Goal: Task Accomplishment & Management: Use online tool/utility

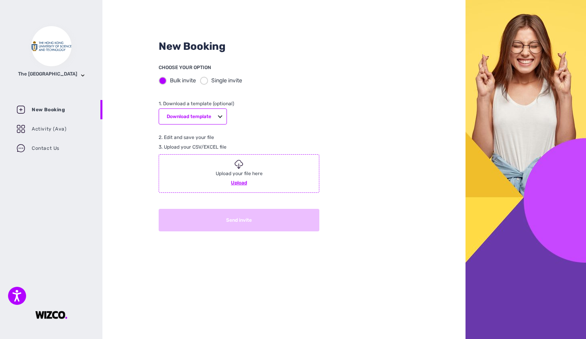
click at [358, 73] on div "New Booking CHOOSE YOUR OPTION Bulk invite Single invite 1. Download a template…" at bounding box center [283, 169] width 363 height 339
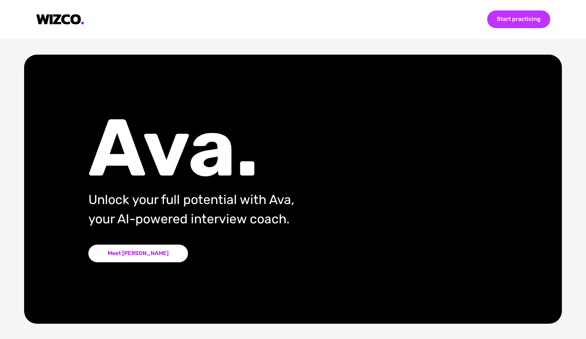
click at [512, 16] on div "Start practicing" at bounding box center [518, 19] width 63 height 18
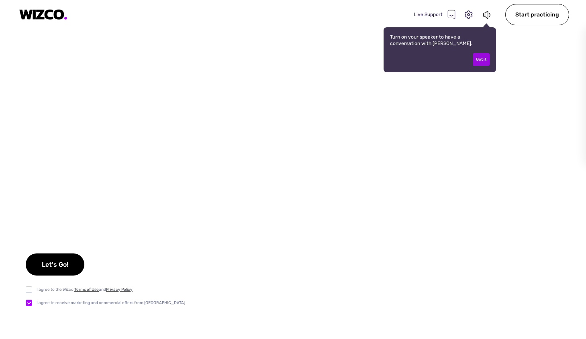
checkbox input "true"
click at [482, 58] on div "Got it" at bounding box center [481, 59] width 17 height 13
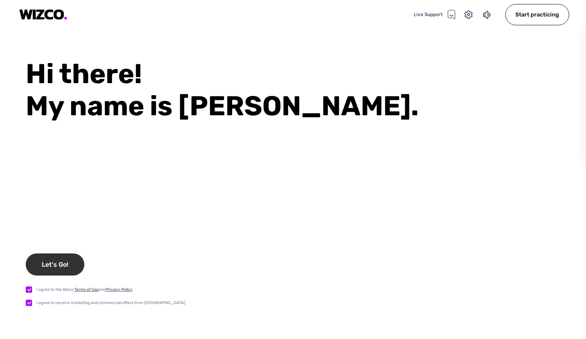
click at [44, 263] on div "Let's Go!" at bounding box center [55, 264] width 59 height 22
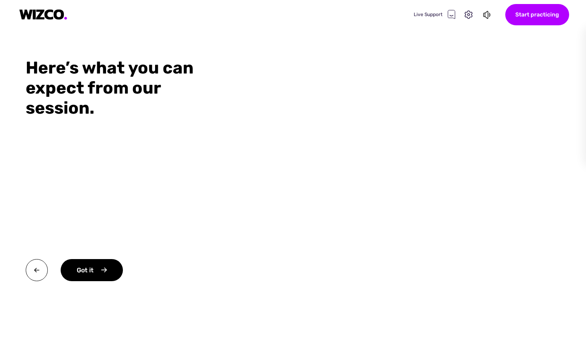
click at [533, 19] on div "Start practicing" at bounding box center [537, 14] width 64 height 21
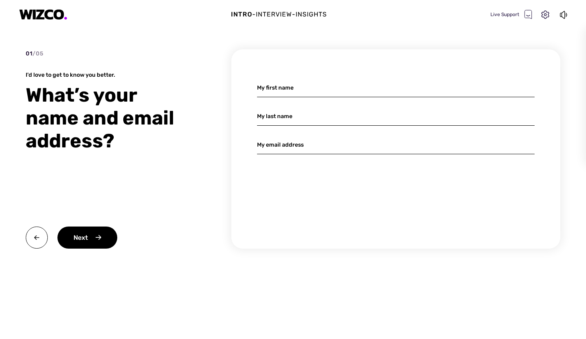
click at [304, 9] on div "Intro - Interview - Insights Live Support" at bounding box center [293, 14] width 586 height 29
click at [305, 14] on div "Insights" at bounding box center [311, 15] width 31 height 10
click at [541, 13] on icon at bounding box center [545, 15] width 10 height 10
click at [346, 10] on div "Intro - Interview - Insights Live Support" at bounding box center [293, 14] width 586 height 29
